Goal: Task Accomplishment & Management: Complete application form

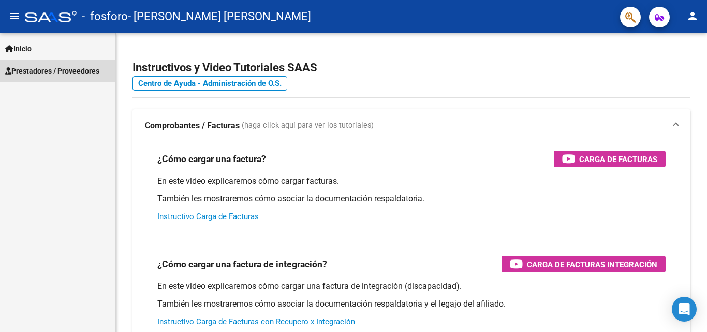
click at [74, 68] on span "Prestadores / Proveedores" at bounding box center [52, 70] width 94 height 11
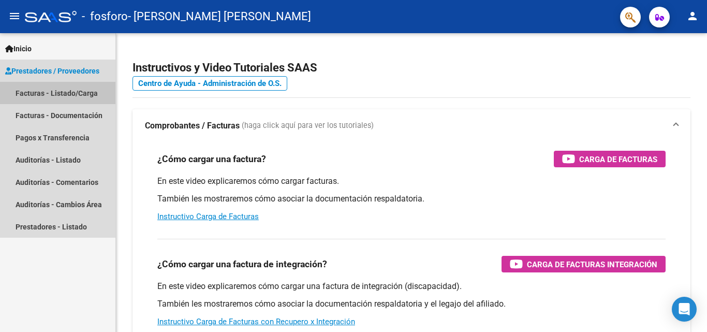
click at [66, 90] on link "Facturas - Listado/Carga" at bounding box center [57, 93] width 115 height 22
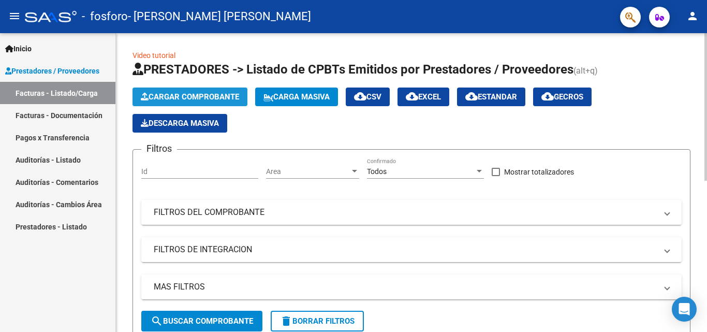
click at [171, 94] on span "Cargar Comprobante" at bounding box center [190, 96] width 98 height 9
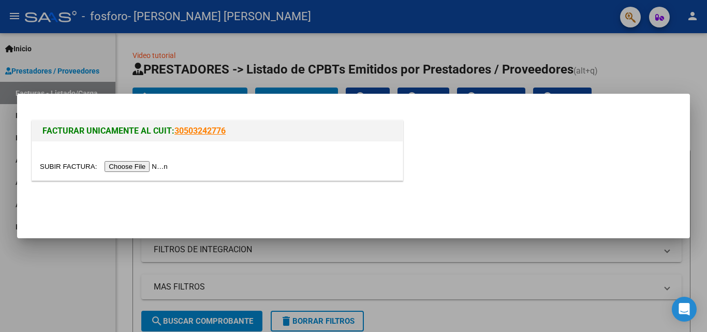
click at [158, 168] on input "file" at bounding box center [105, 166] width 131 height 11
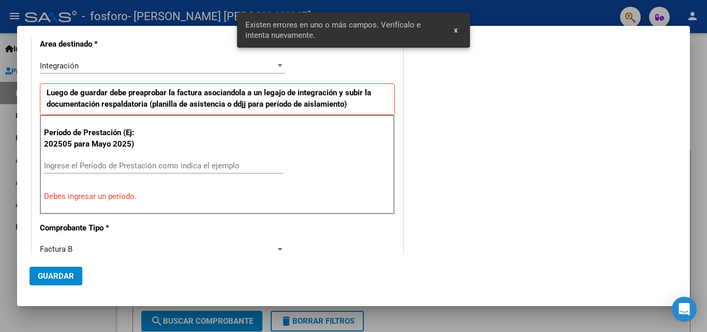
scroll to position [233, 0]
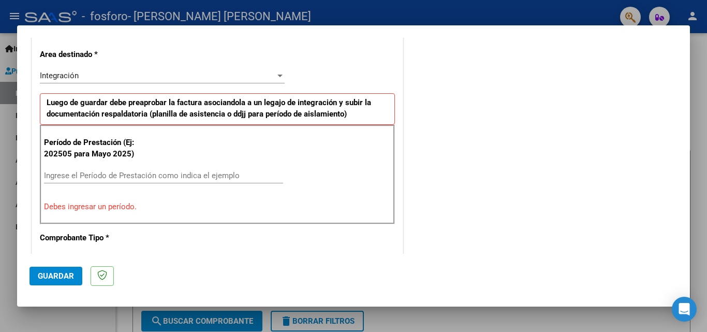
click at [110, 179] on input "Ingrese el Período de Prestación como indica el ejemplo" at bounding box center [163, 175] width 239 height 9
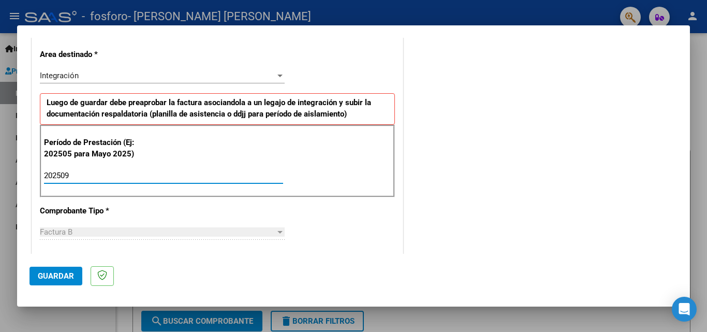
type input "202509"
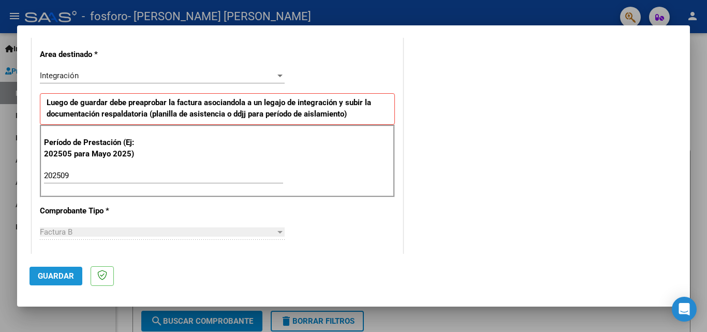
click at [64, 274] on span "Guardar" at bounding box center [56, 275] width 36 height 9
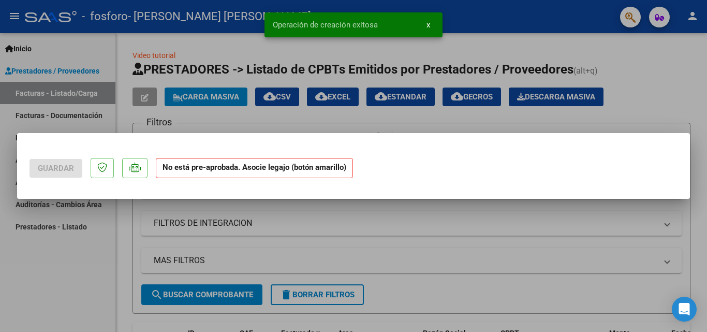
scroll to position [0, 0]
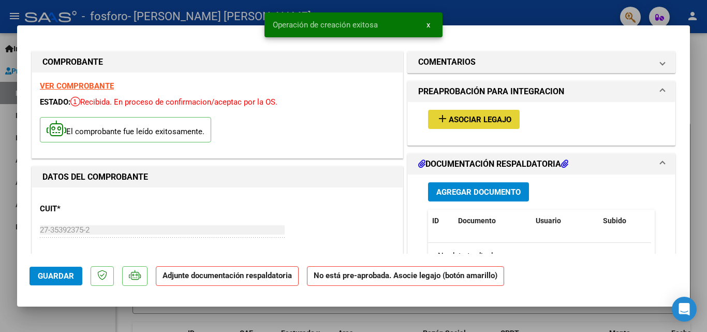
click at [471, 122] on span "Asociar Legajo" at bounding box center [480, 119] width 63 height 9
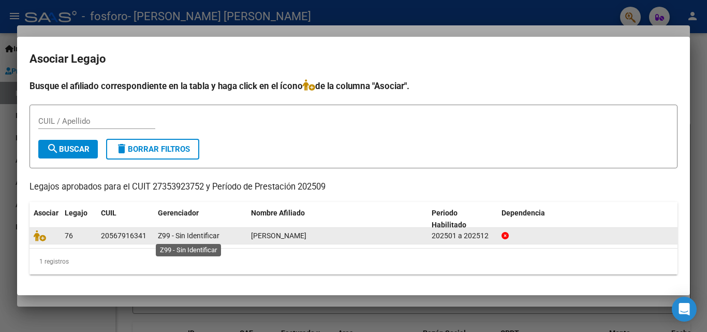
click at [210, 234] on span "Z99 - Sin Identificar" at bounding box center [189, 235] width 62 height 8
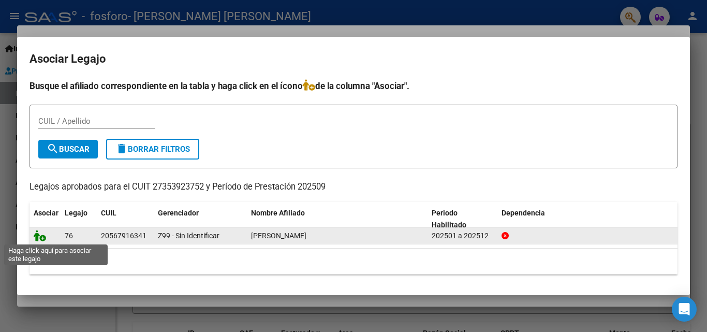
click at [42, 235] on icon at bounding box center [40, 235] width 12 height 11
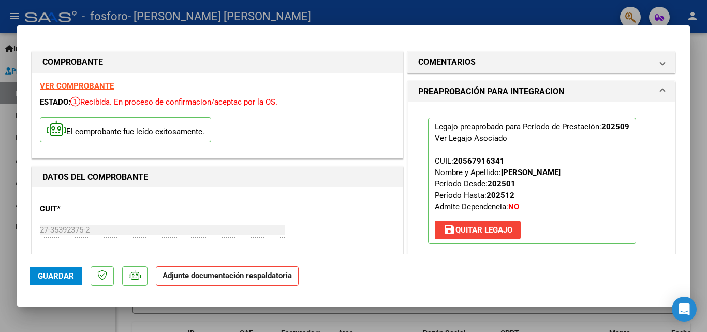
click at [225, 275] on strong "Adjunte documentación respaldatoria" at bounding box center [226, 275] width 129 height 9
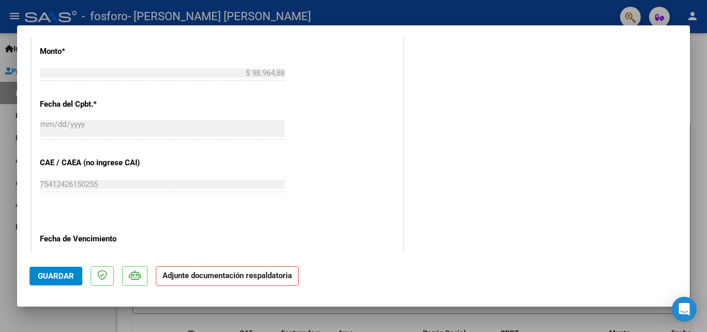
scroll to position [710, 0]
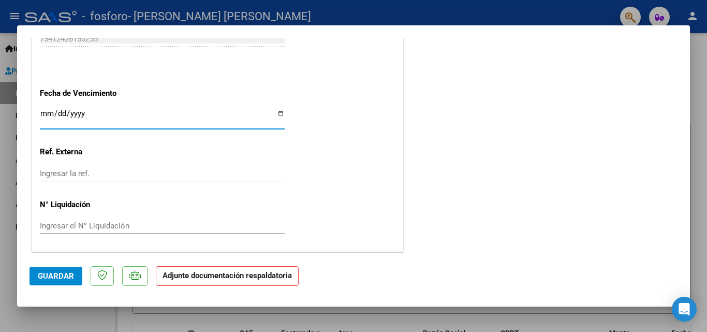
click at [276, 114] on input "Ingresar la fecha" at bounding box center [162, 117] width 245 height 17
type input "[DATE]"
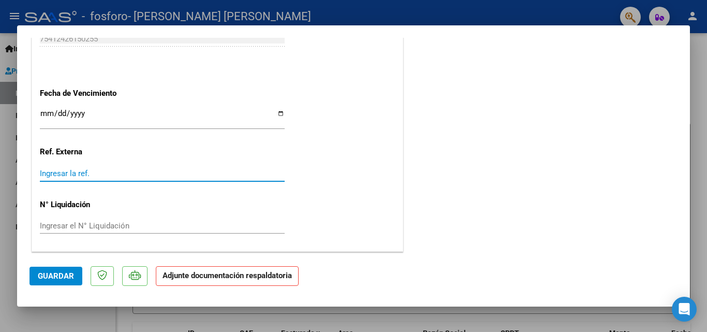
click at [141, 174] on input "Ingresar la ref." at bounding box center [162, 173] width 245 height 9
click at [78, 173] on input "Ingresar la ref." at bounding box center [162, 173] width 245 height 9
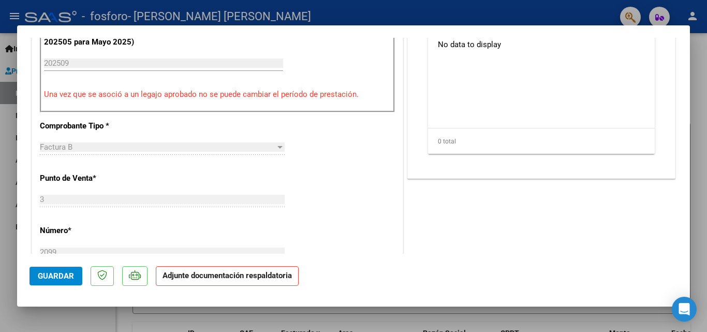
scroll to position [145, 0]
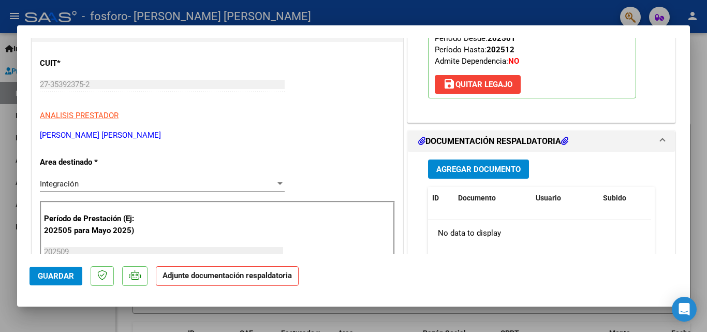
click at [472, 170] on span "Agregar Documento" at bounding box center [478, 169] width 84 height 9
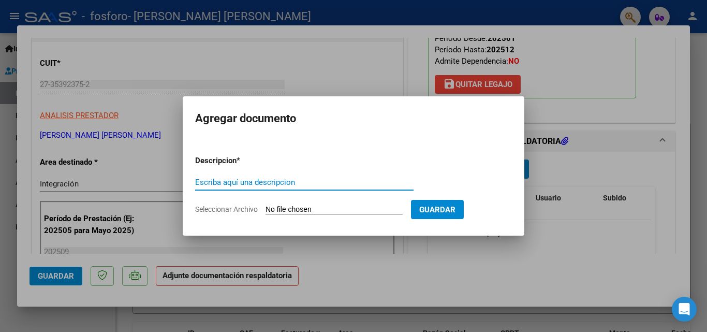
click at [245, 180] on input "Escriba aquí una descripcion" at bounding box center [304, 181] width 218 height 9
type input "PLANILLA ASISTENCIA"
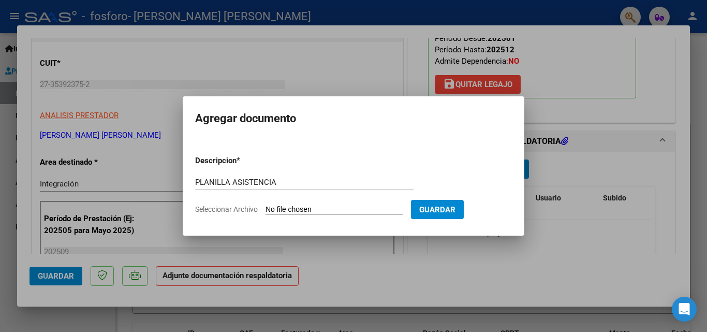
click at [285, 209] on input "Seleccionar Archivo" at bounding box center [333, 210] width 137 height 10
click at [289, 203] on form "Descripcion * PLANILLA ASISTENCIA Escriba aquí una descripcion Seleccionar Arch…" at bounding box center [353, 185] width 317 height 76
click at [288, 210] on input "Seleccionar Archivo" at bounding box center [333, 210] width 137 height 10
type input "C:\fakepath\[PERSON_NAME] septiembre .pdf"
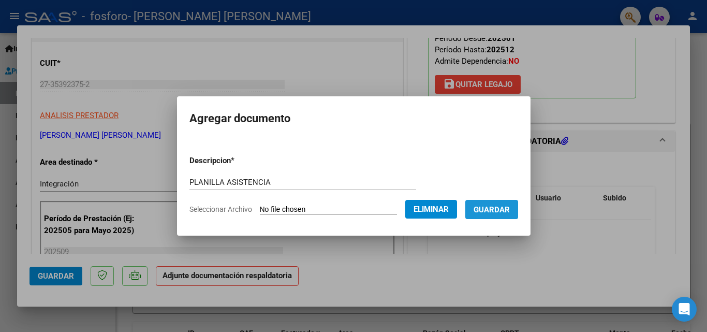
click at [510, 204] on span "Guardar" at bounding box center [491, 208] width 36 height 9
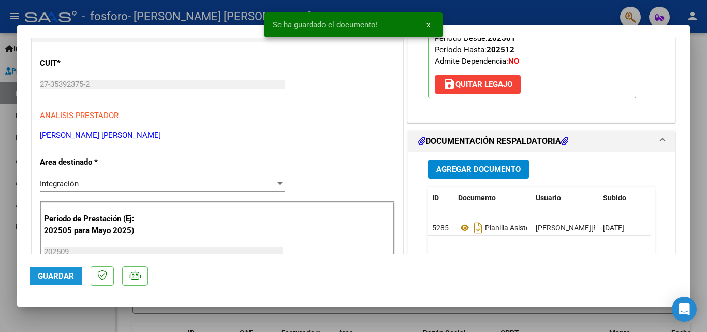
click at [47, 272] on span "Guardar" at bounding box center [56, 275] width 36 height 9
click at [699, 55] on div at bounding box center [353, 166] width 707 height 332
type input "$ 0,00"
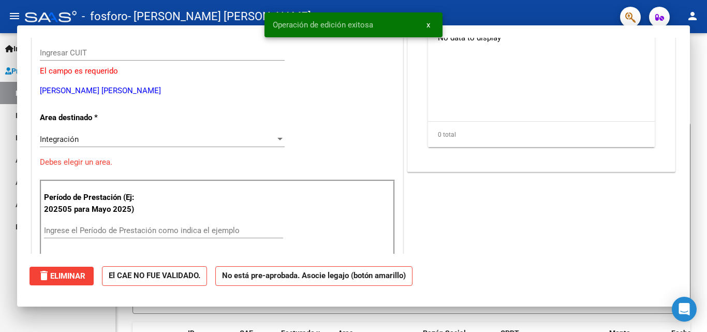
scroll to position [114, 0]
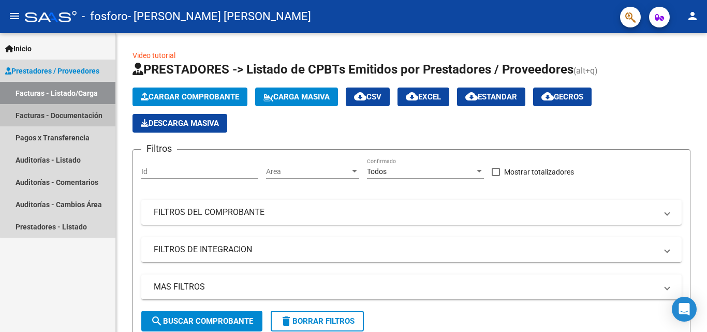
click at [58, 113] on link "Facturas - Documentación" at bounding box center [57, 115] width 115 height 22
